Goal: Find specific page/section: Find specific page/section

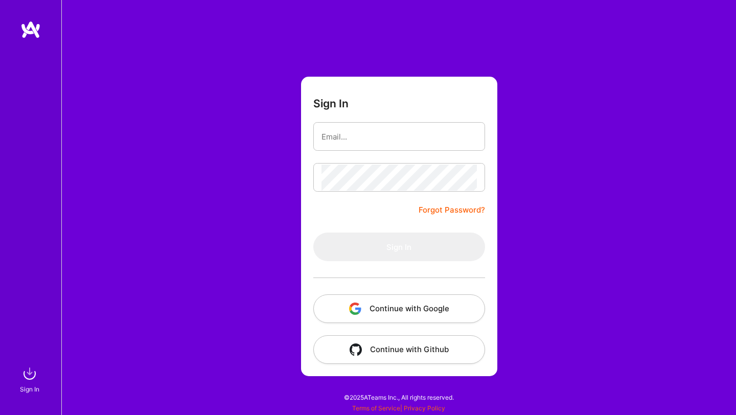
click at [380, 310] on button "Continue with Google" at bounding box center [399, 308] width 172 height 29
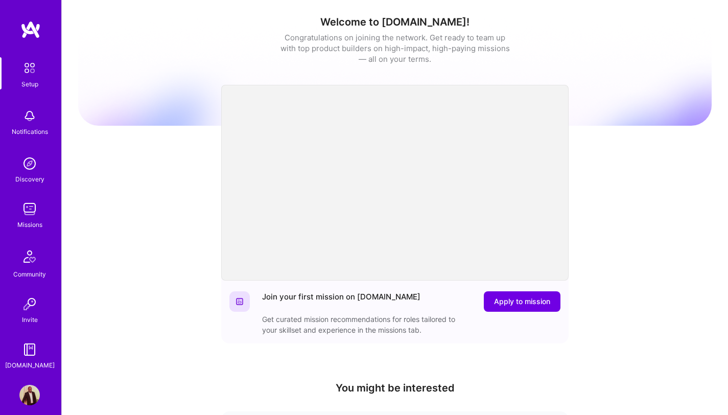
click at [26, 219] on div "Missions" at bounding box center [29, 224] width 25 height 11
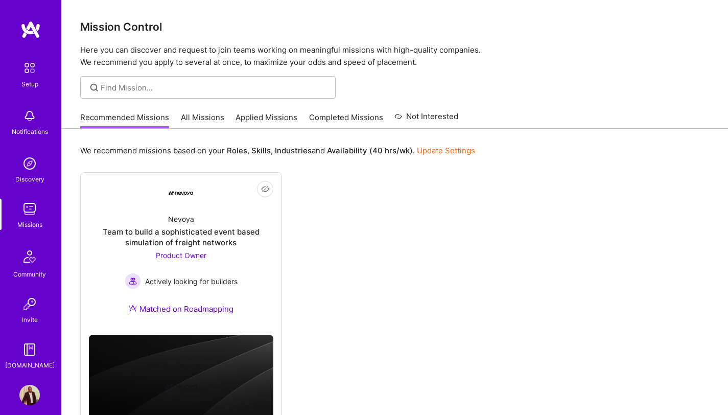
click at [209, 116] on link "All Missions" at bounding box center [202, 120] width 43 height 17
